Goal: Task Accomplishment & Management: Manage account settings

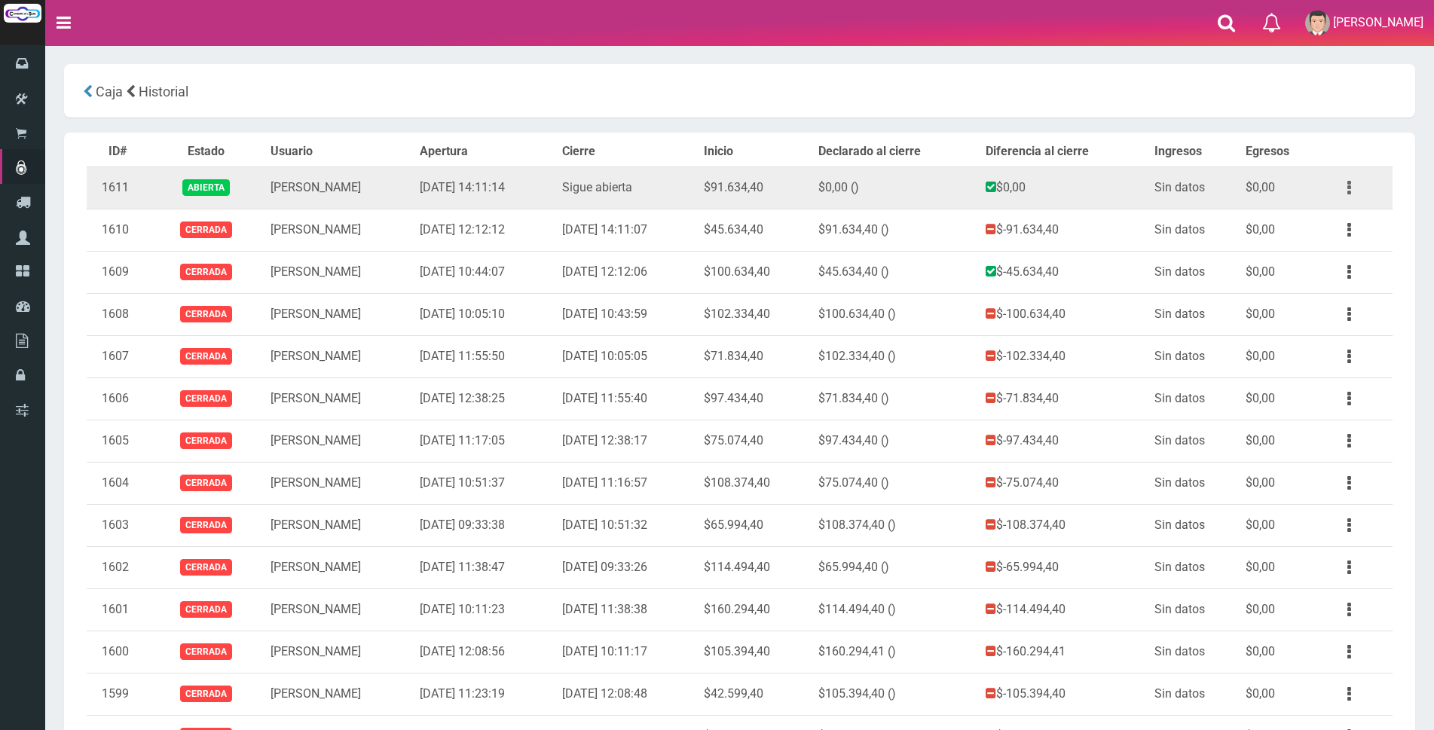
click at [1355, 191] on button "button" at bounding box center [1349, 188] width 34 height 26
click at [1329, 223] on link "Ver" at bounding box center [1305, 224] width 119 height 33
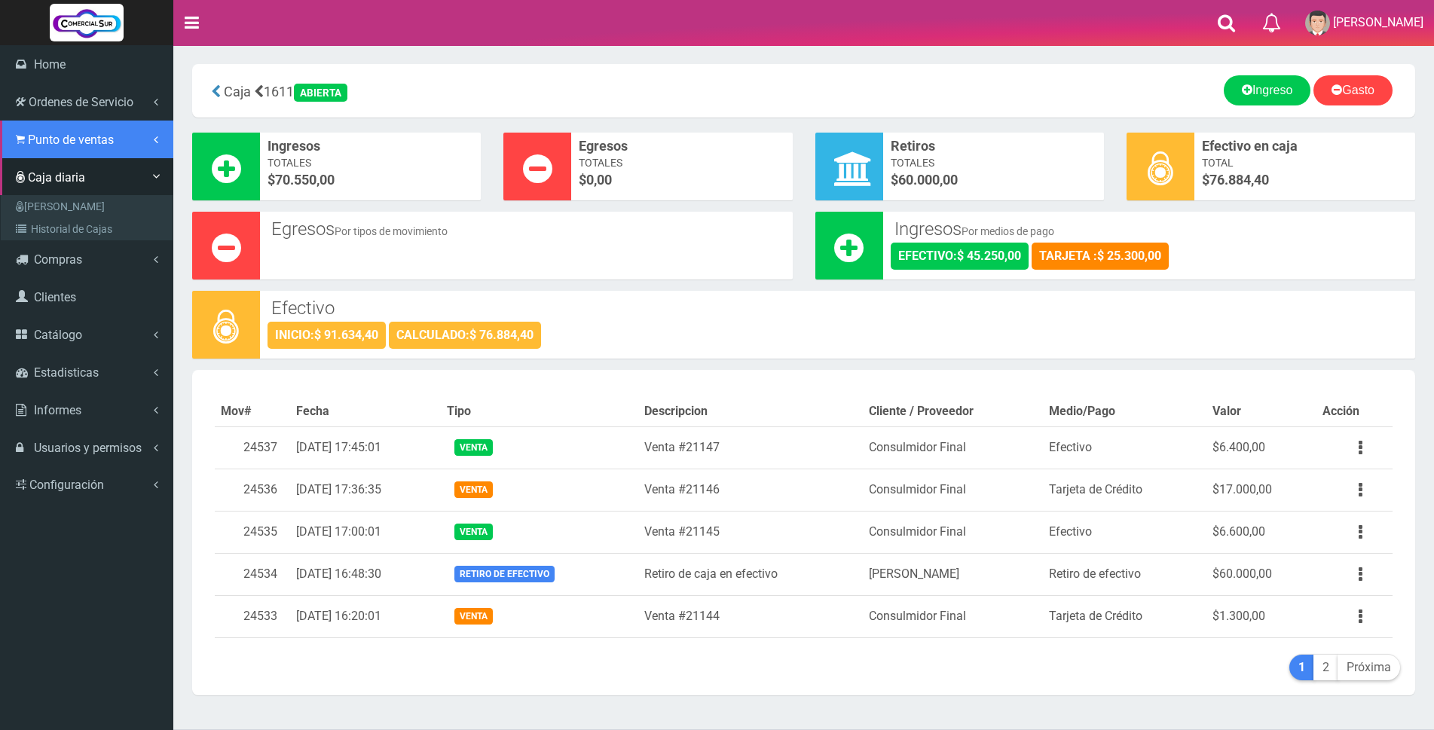
click at [30, 135] on span "Punto de ventas" at bounding box center [71, 140] width 86 height 14
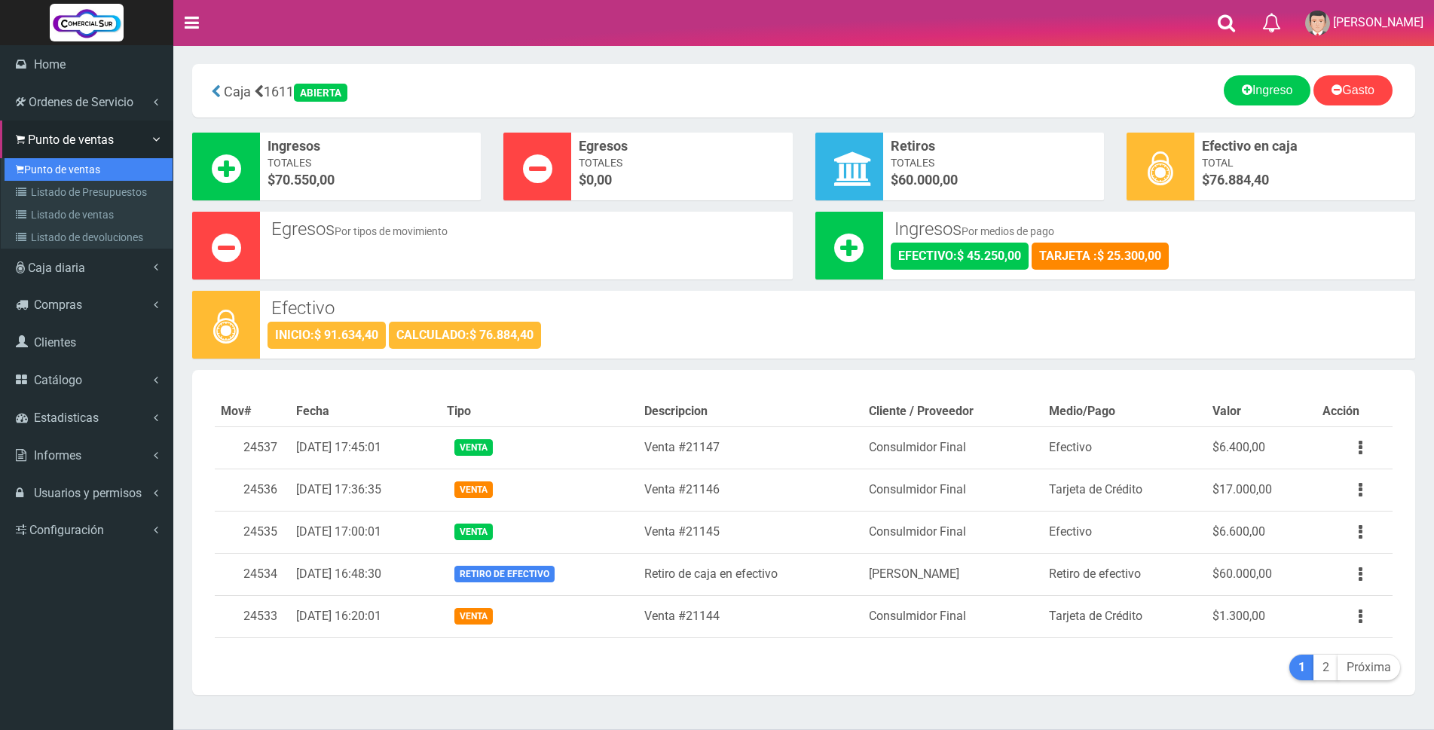
click at [54, 170] on link "Punto de ventas" at bounding box center [89, 169] width 168 height 23
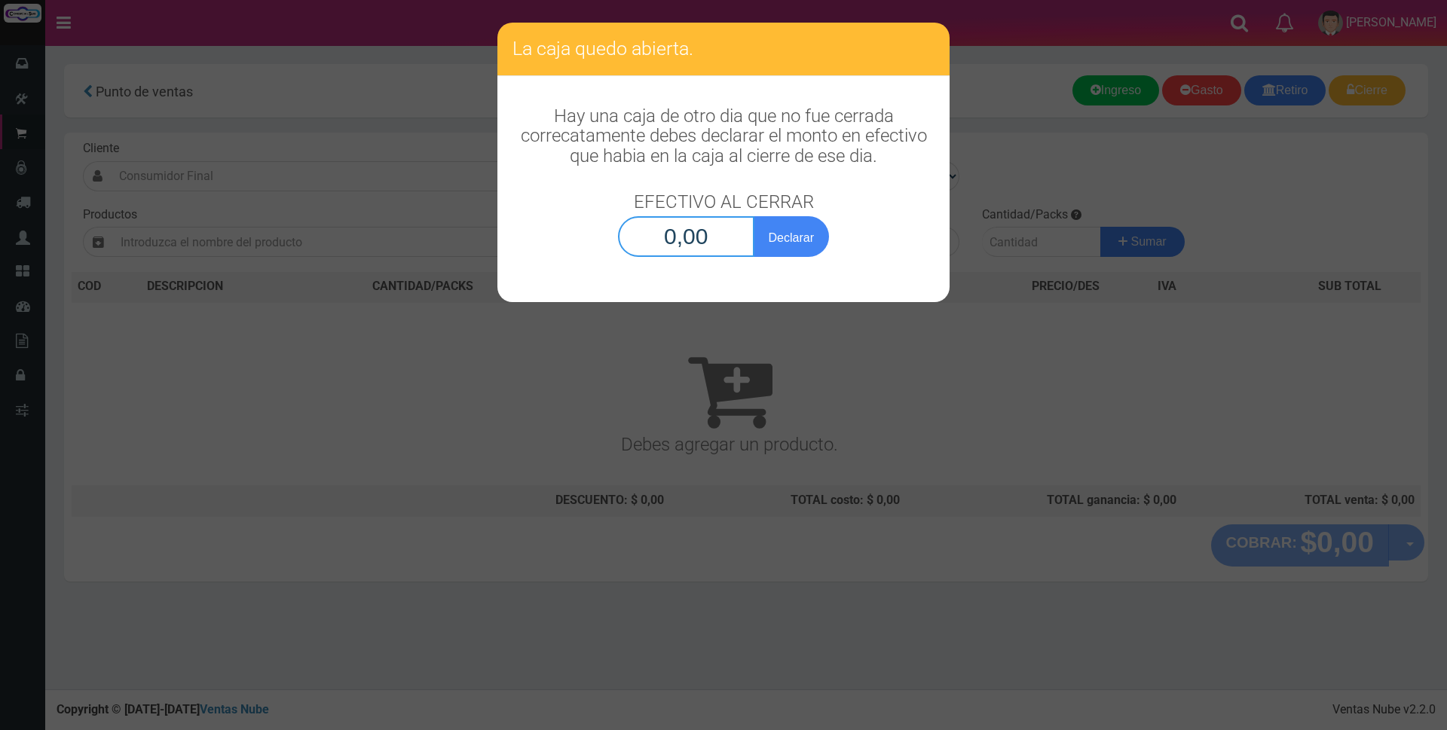
click at [677, 235] on input "0,00" at bounding box center [686, 236] width 136 height 41
type input "76.884,40"
click at [803, 242] on button "Declarar" at bounding box center [791, 236] width 75 height 41
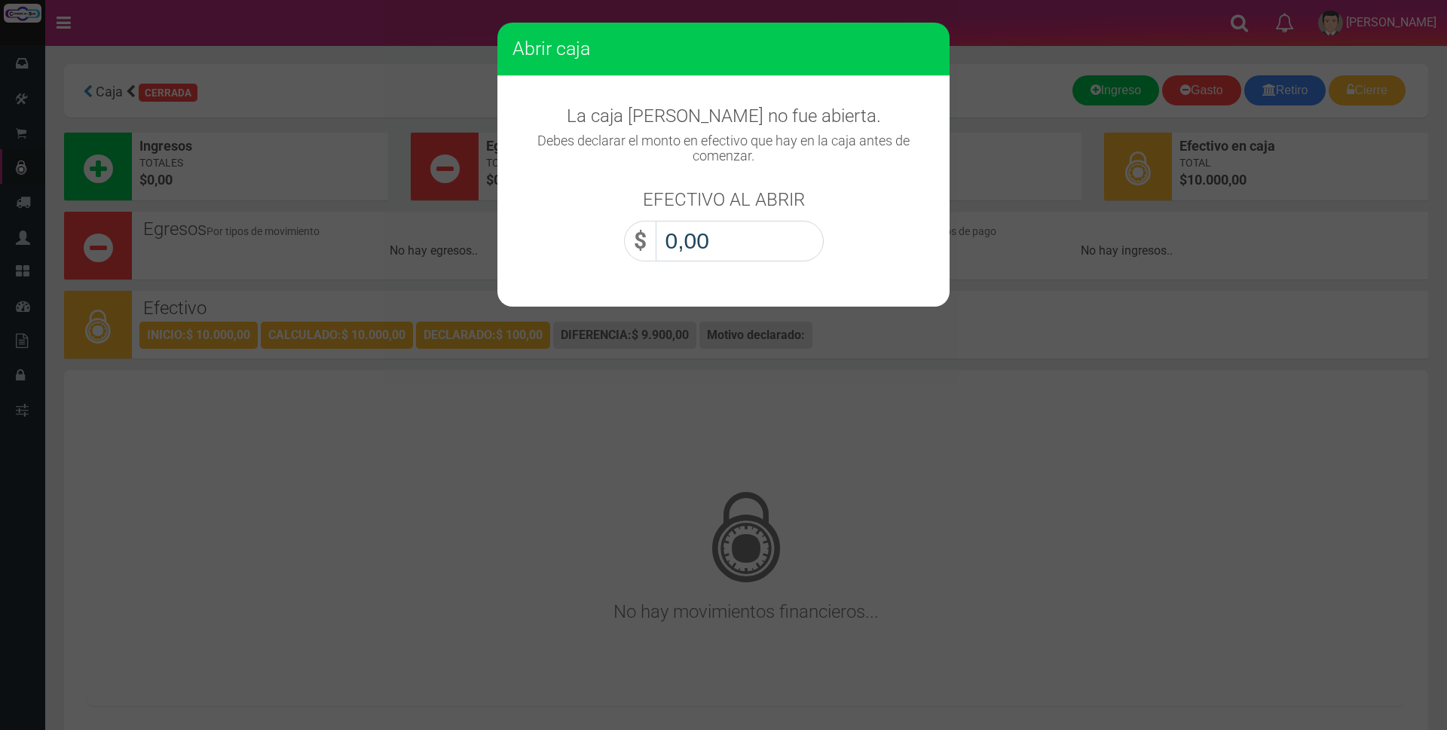
click at [758, 240] on input "0,00" at bounding box center [740, 241] width 168 height 41
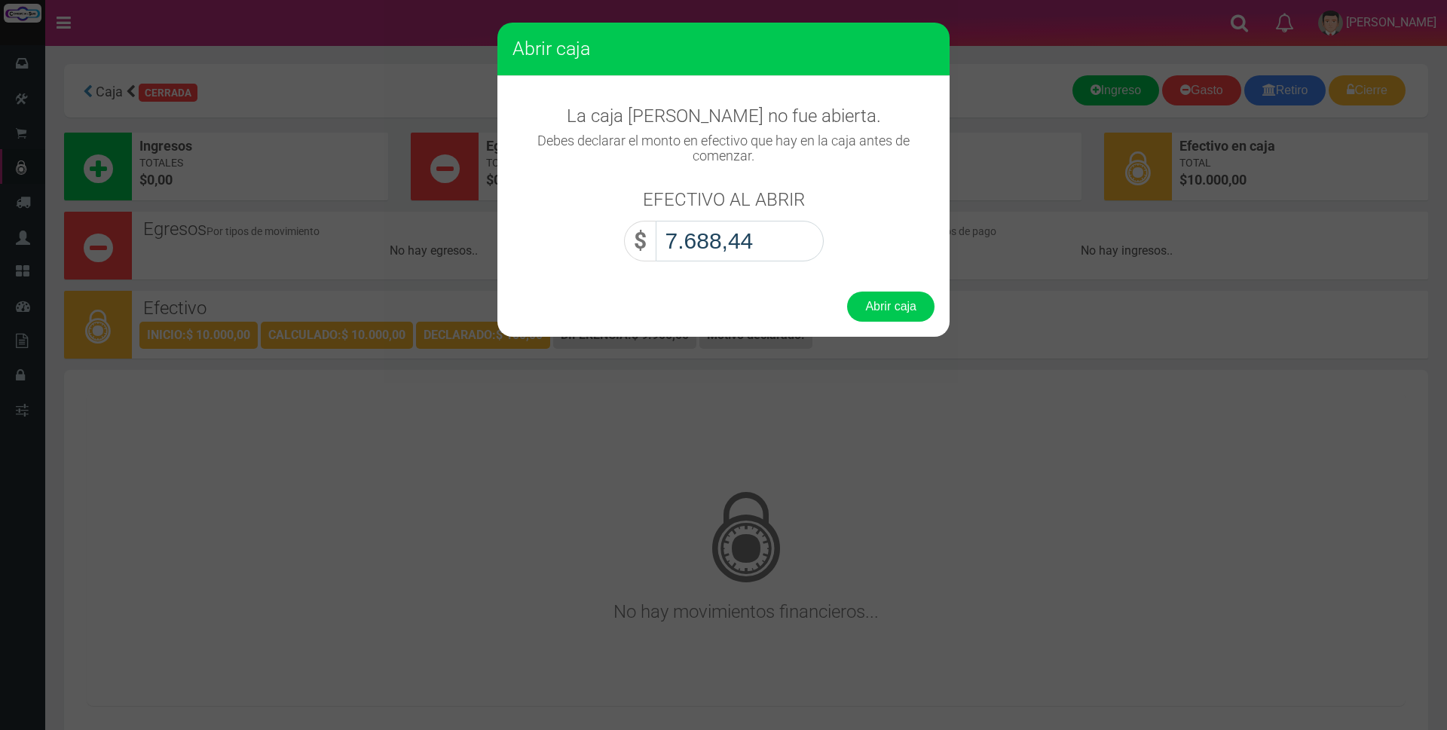
type input "76.884,40"
click at [894, 310] on button "Abrir caja" at bounding box center [890, 307] width 87 height 30
